Goal: Task Accomplishment & Management: Use online tool/utility

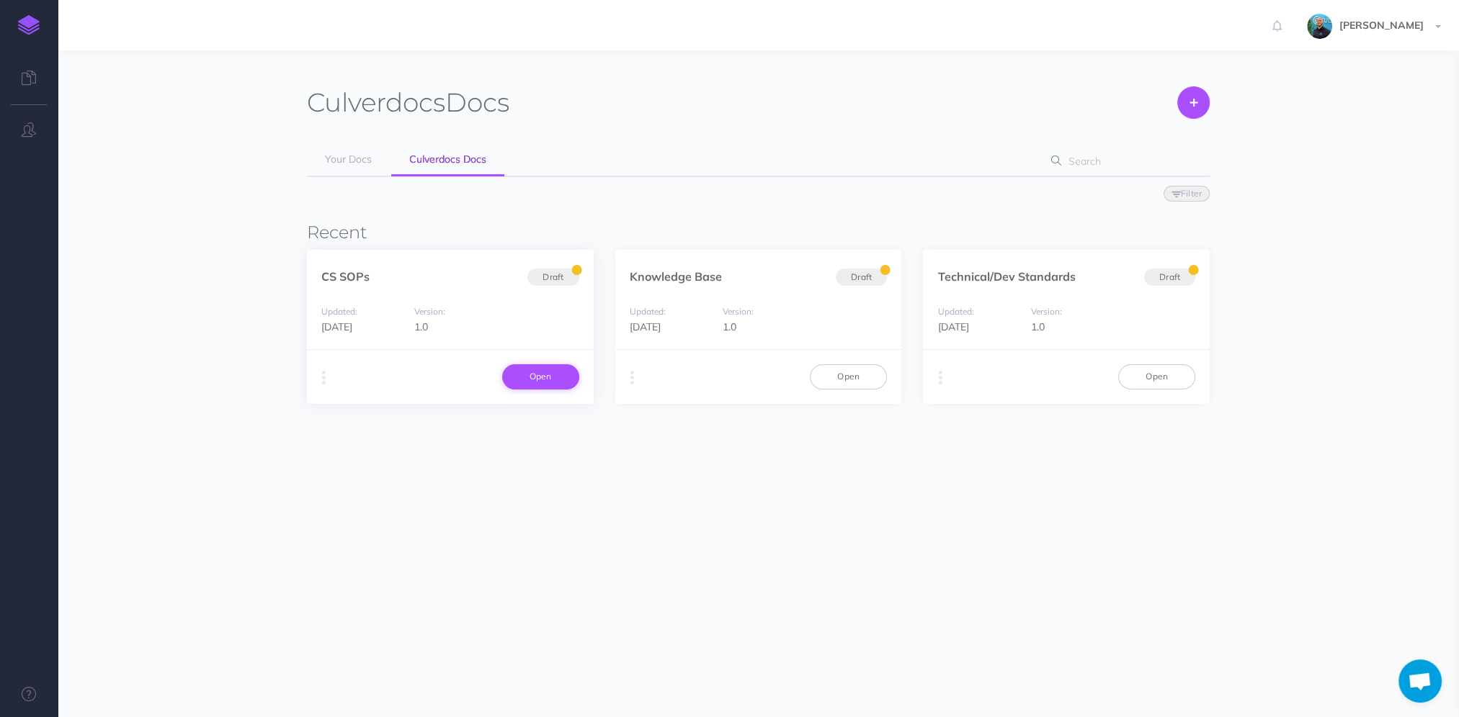
click at [565, 375] on link "Open" at bounding box center [540, 376] width 77 height 24
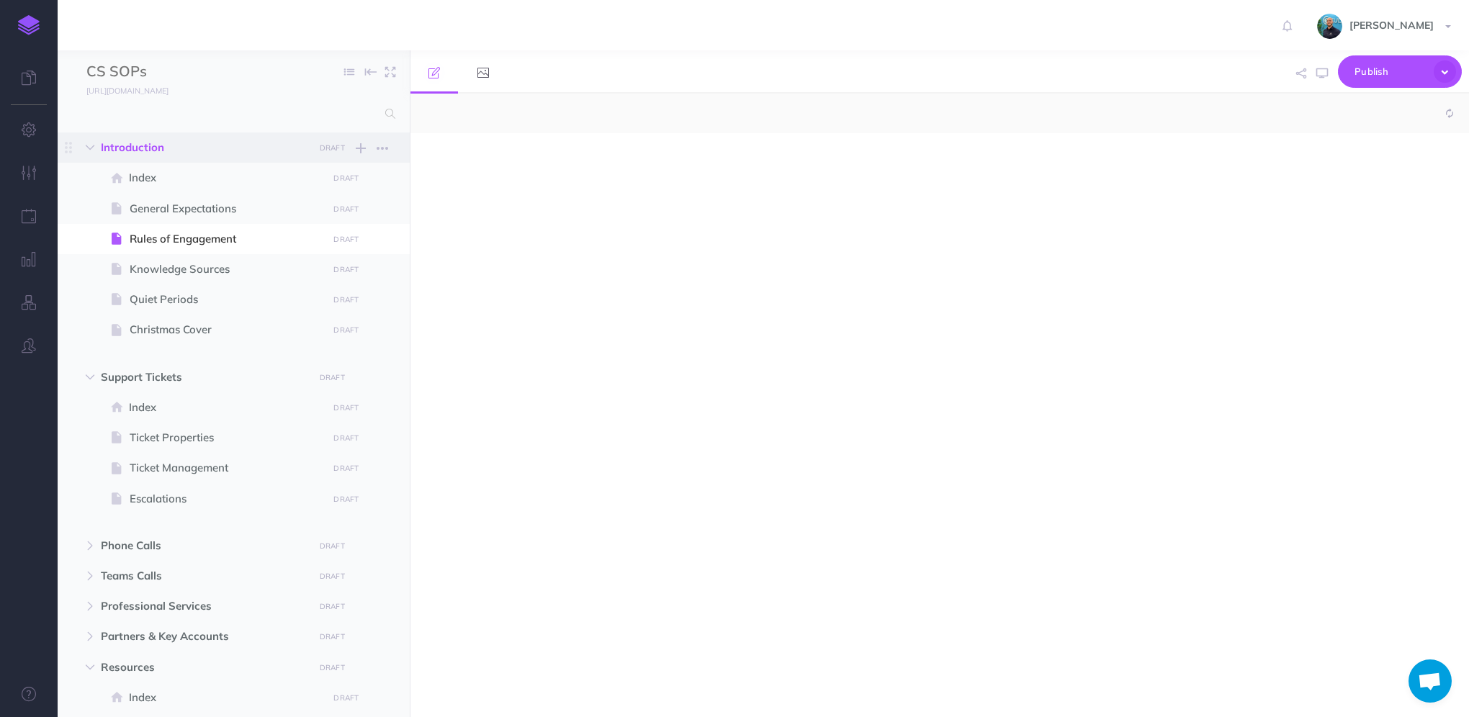
select select "null"
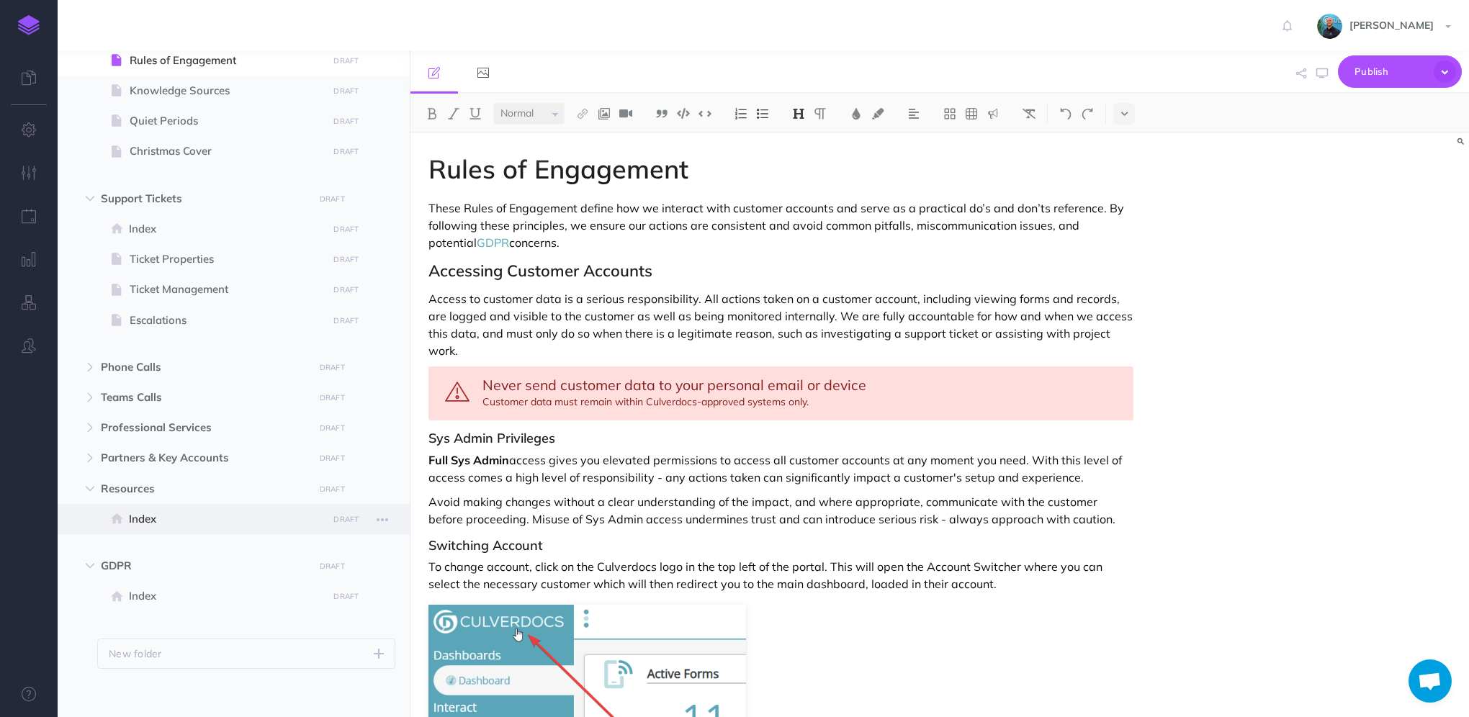
scroll to position [187, 0]
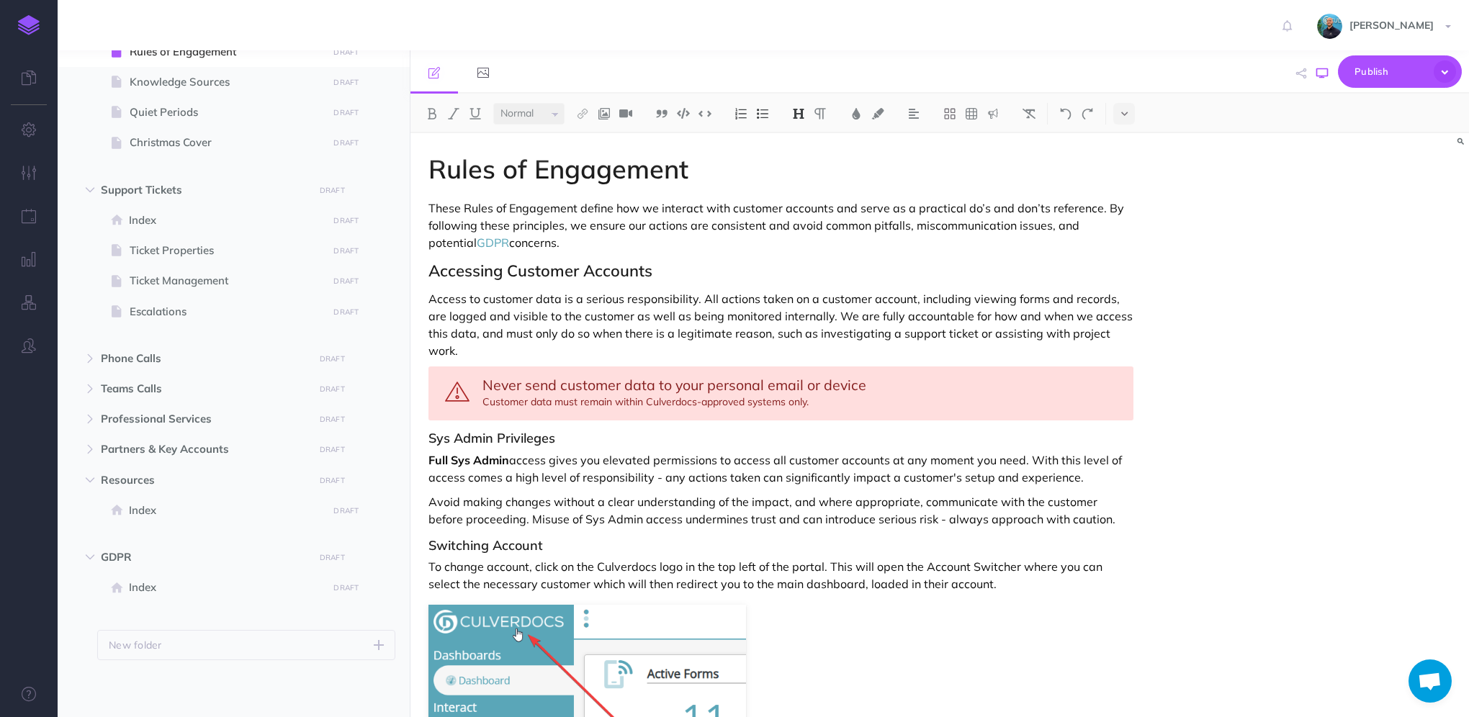
click at [1316, 74] on button "button" at bounding box center [1322, 74] width 19 height 42
